Goal: Obtain resource: Download file/media

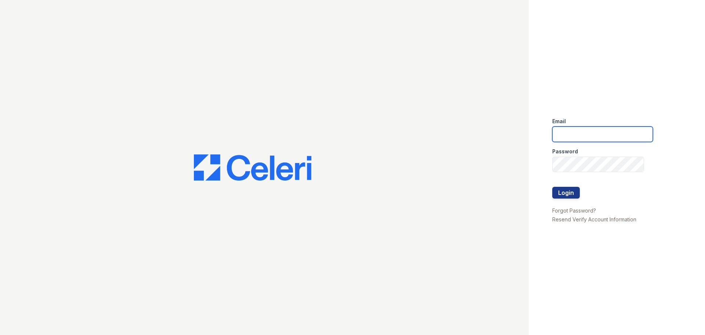
click at [605, 130] on input "email" at bounding box center [603, 133] width 101 height 15
type input "[EMAIL_ADDRESS][DOMAIN_NAME]"
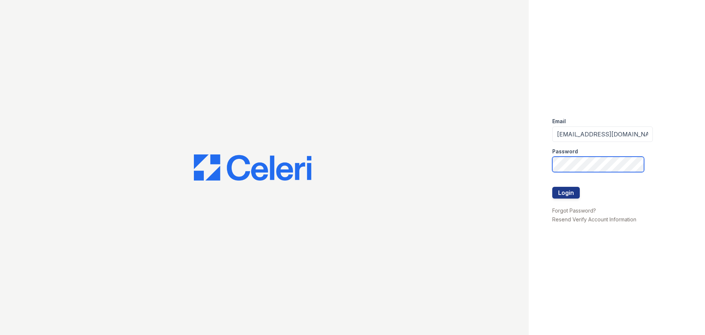
click at [553, 187] on button "Login" at bounding box center [567, 193] width 28 height 12
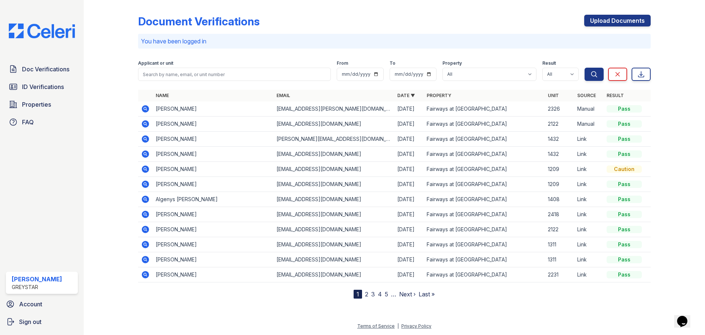
click at [143, 127] on icon at bounding box center [145, 123] width 9 height 9
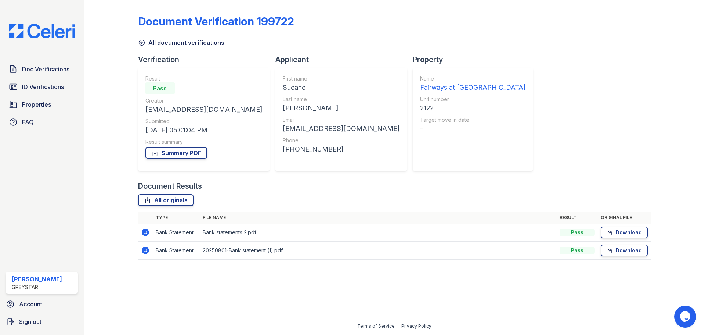
click at [139, 44] on icon at bounding box center [142, 43] width 6 height 6
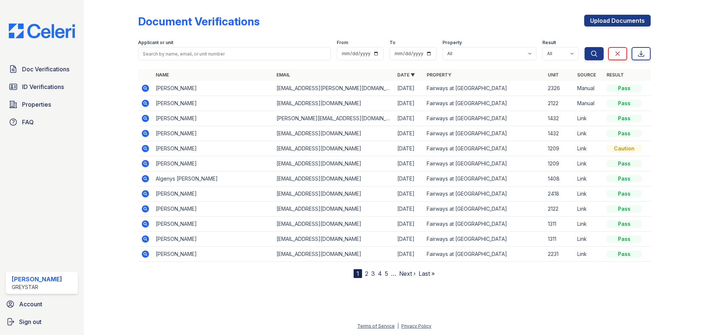
click at [147, 104] on icon at bounding box center [145, 103] width 7 height 7
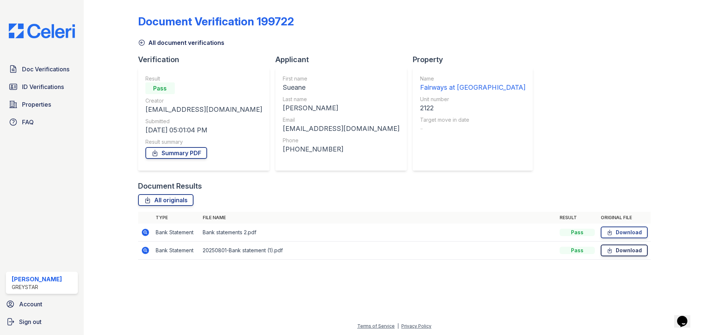
click at [626, 248] on link "Download" at bounding box center [624, 250] width 47 height 12
click at [621, 234] on link "Download" at bounding box center [624, 232] width 47 height 12
